Goal: Information Seeking & Learning: Find specific fact

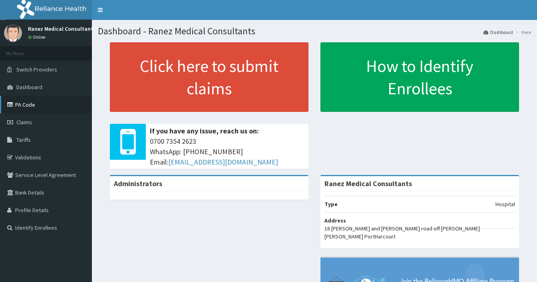
click at [26, 110] on link "PA Code" at bounding box center [46, 105] width 92 height 18
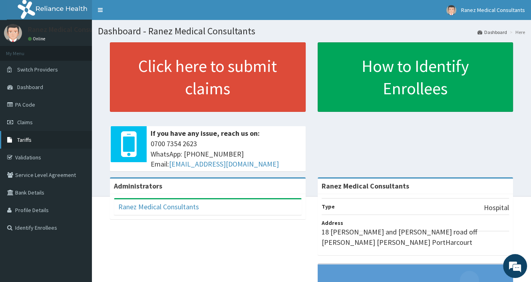
click at [19, 137] on span "Tariffs" at bounding box center [24, 139] width 14 height 7
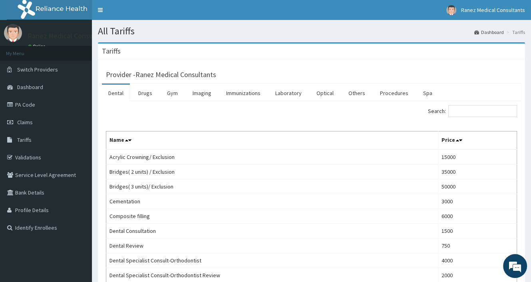
click at [462, 119] on div "Search:" at bounding box center [418, 112] width 200 height 14
click at [464, 115] on input "Search:" at bounding box center [482, 111] width 69 height 12
type input "mcs"
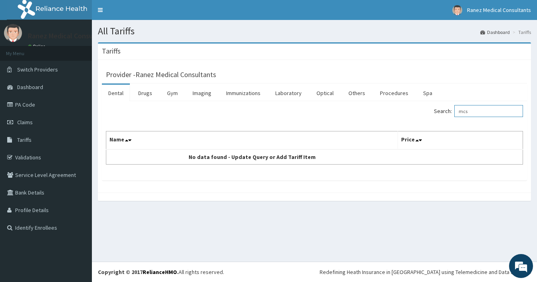
drag, startPoint x: 479, startPoint y: 113, endPoint x: 448, endPoint y: 113, distance: 31.2
click at [449, 113] on label "Search: mcs" at bounding box center [478, 111] width 89 height 12
type input "high"
click at [288, 94] on link "Laboratory" at bounding box center [288, 93] width 39 height 17
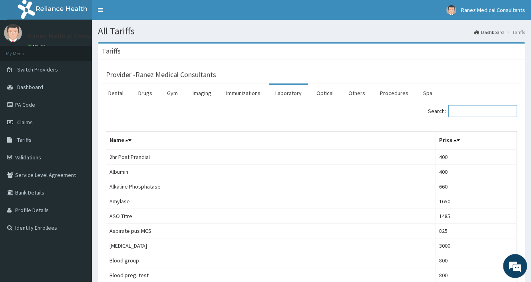
click at [461, 109] on input "Search:" at bounding box center [482, 111] width 69 height 12
type input "swab"
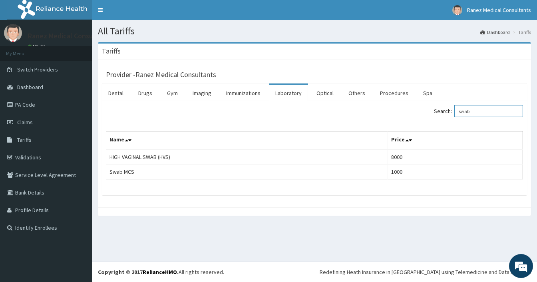
drag, startPoint x: 476, startPoint y: 112, endPoint x: 419, endPoint y: 112, distance: 57.1
click at [435, 112] on div "Search: swab" at bounding box center [421, 112] width 203 height 14
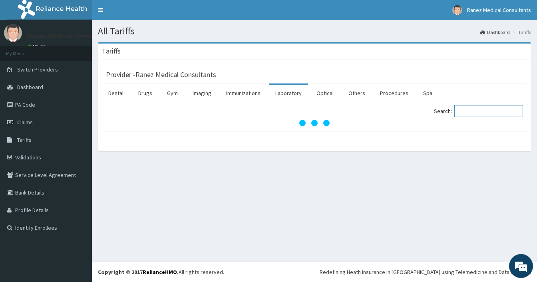
click at [481, 108] on input "Search:" at bounding box center [488, 111] width 69 height 12
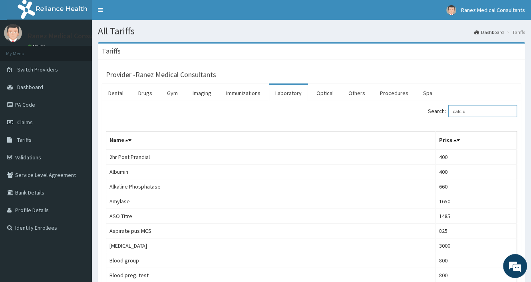
type input "calcium"
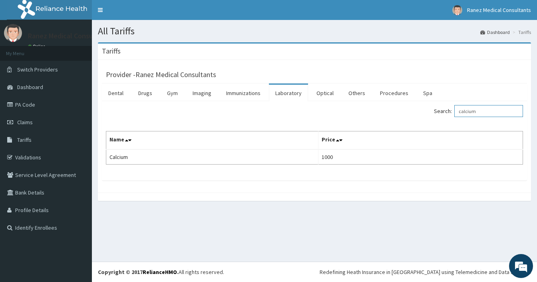
drag, startPoint x: 483, startPoint y: 111, endPoint x: 427, endPoint y: 117, distance: 56.3
click at [427, 117] on div "Search: calcium" at bounding box center [421, 112] width 203 height 14
type input "c"
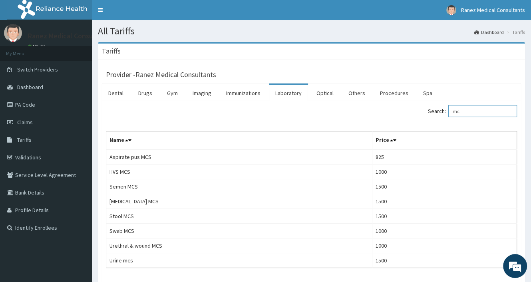
type input "m"
